Goal: Transaction & Acquisition: Purchase product/service

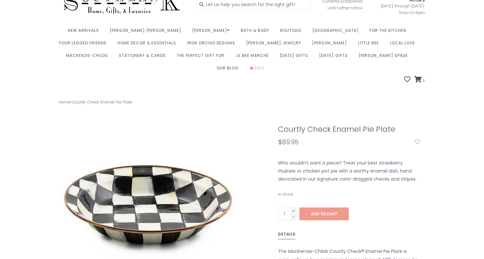
scroll to position [85, 0]
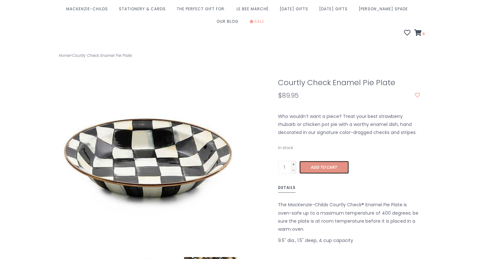
click at [320, 164] on span "Add to cart" at bounding box center [324, 166] width 26 height 5
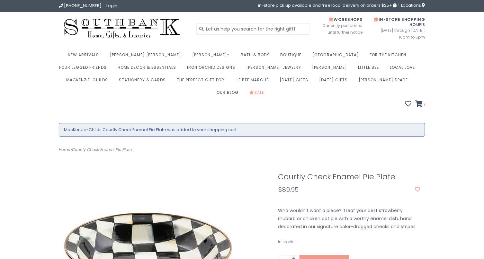
click at [420, 88] on ul "New Arrivals [PERSON_NAME] [PERSON_NAME] Fuels Lamps [PERSON_NAME]® Satin Paint" at bounding box center [242, 75] width 366 height 50
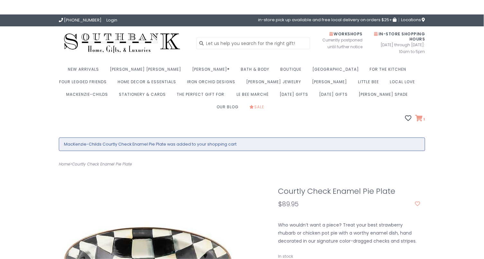
click at [423, 117] on span "1" at bounding box center [424, 119] width 2 height 5
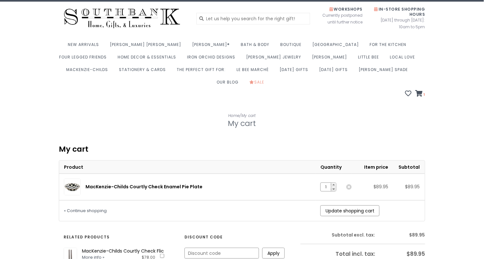
scroll to position [43, 0]
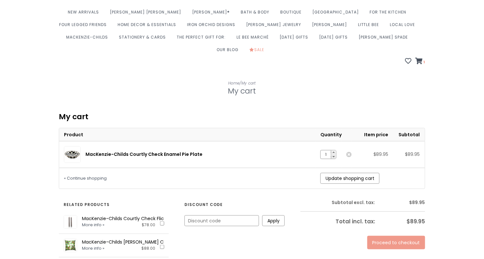
click at [159, 151] on link "MacKenzie-Childs Courtly Check Enamel Pie Plate" at bounding box center [143, 154] width 117 height 6
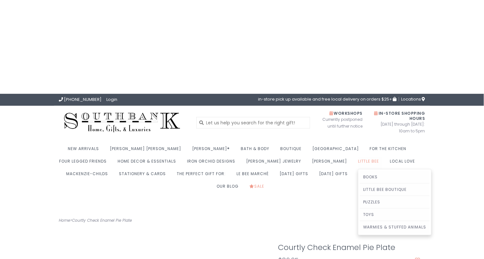
scroll to position [128, 0]
